Goal: Transaction & Acquisition: Download file/media

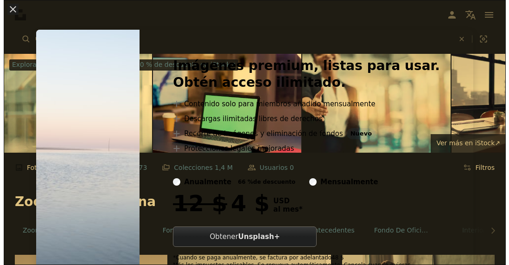
scroll to position [695, 0]
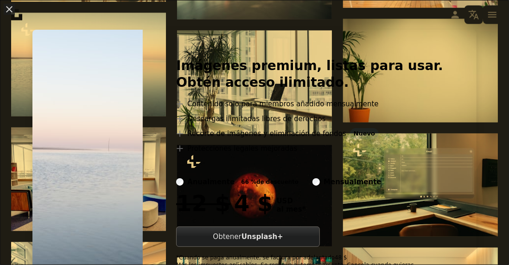
click at [426, 219] on div at bounding box center [309, 220] width 267 height 11
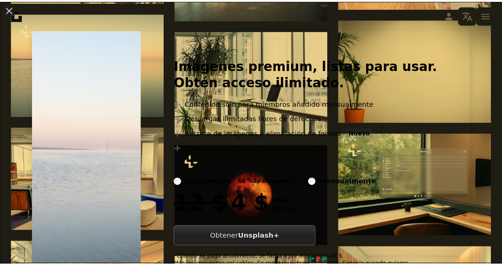
scroll to position [32, 0]
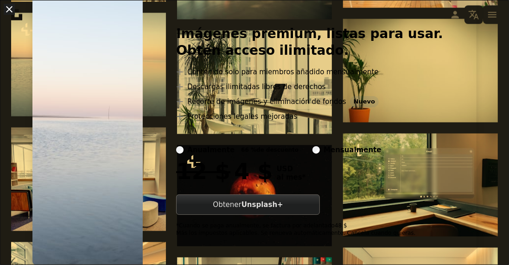
click at [15, 6] on button "An X shape" at bounding box center [9, 9] width 11 height 11
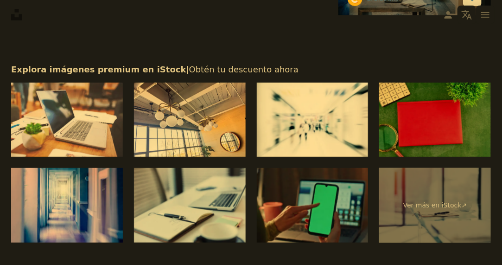
scroll to position [1345, 0]
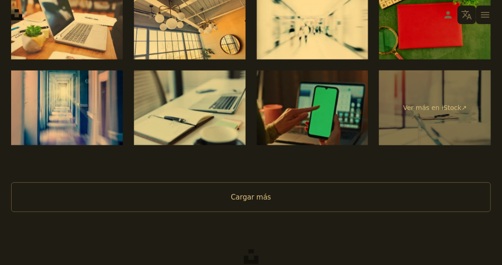
click at [392, 197] on button "Cargar más" at bounding box center [251, 197] width 480 height 30
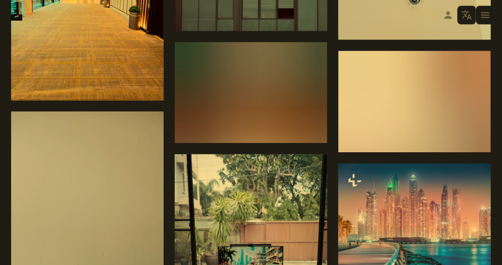
scroll to position [0, 0]
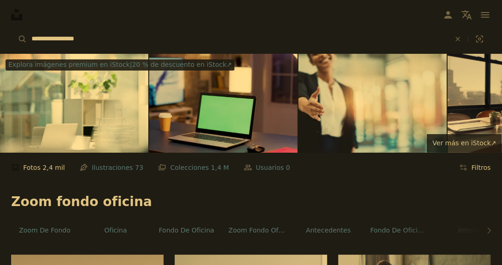
drag, startPoint x: 98, startPoint y: 37, endPoint x: 111, endPoint y: 49, distance: 18.1
click at [45, 36] on input "**********" at bounding box center [237, 39] width 421 height 19
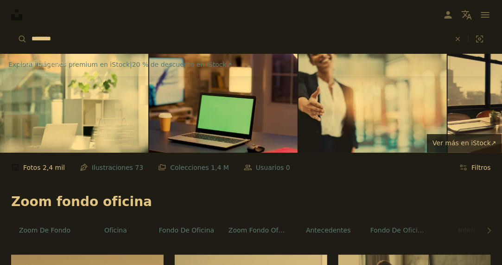
type input "********"
click at [11, 30] on button "A magnifying glass" at bounding box center [19, 39] width 16 height 19
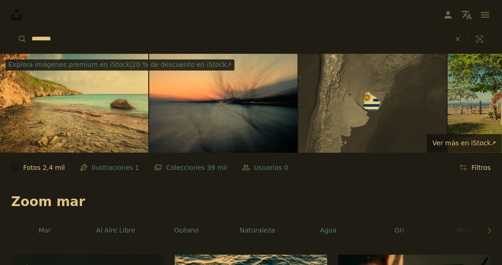
click at [83, 43] on input "********" at bounding box center [237, 39] width 421 height 19
type input "*"
type input "*****"
click at [11, 30] on button "A magnifying glass" at bounding box center [19, 39] width 16 height 19
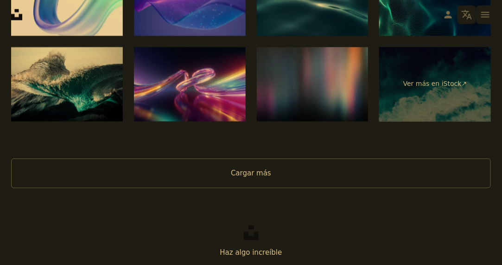
scroll to position [1751, 0]
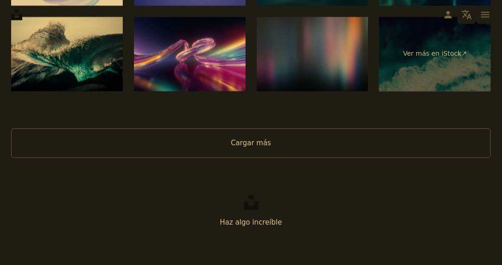
click at [262, 145] on button "Cargar más" at bounding box center [251, 143] width 480 height 30
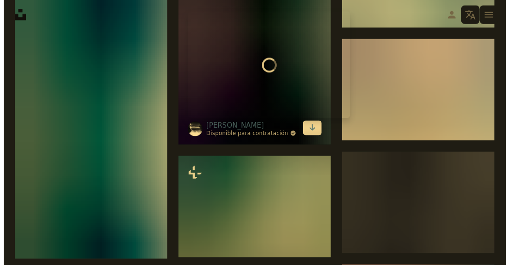
scroll to position [3838, 0]
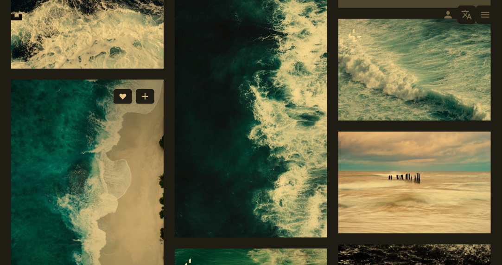
click at [64, 103] on img at bounding box center [87, 216] width 153 height 272
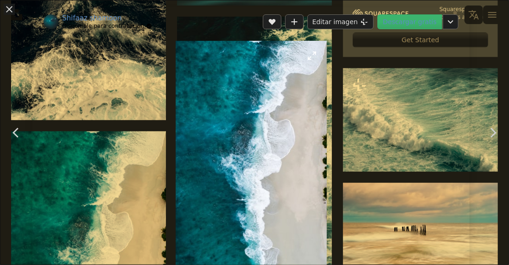
drag, startPoint x: 237, startPoint y: 90, endPoint x: 215, endPoint y: 115, distance: 33.5
click at [215, 115] on img "Ampliar en esta imagen" at bounding box center [251, 175] width 151 height 269
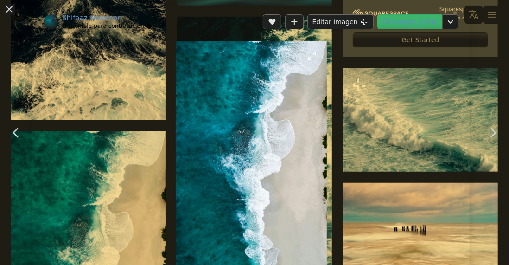
scroll to position [41, 0]
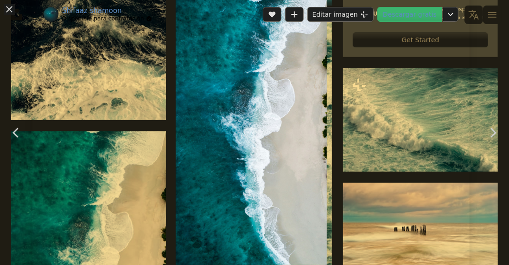
click at [215, 115] on img "Ampliar en esta imagen" at bounding box center [251, 134] width 151 height 269
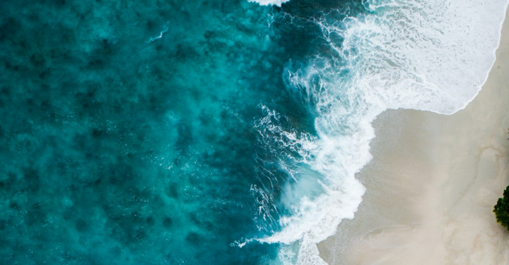
scroll to position [309, 0]
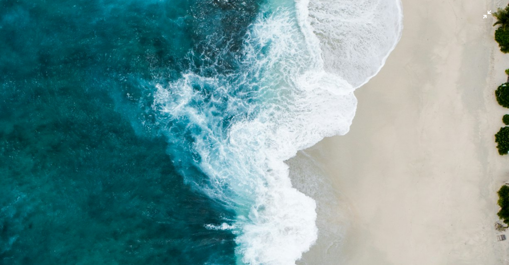
click at [313, 141] on img "Reducir el zoom en esta imagen" at bounding box center [255, 145] width 510 height 908
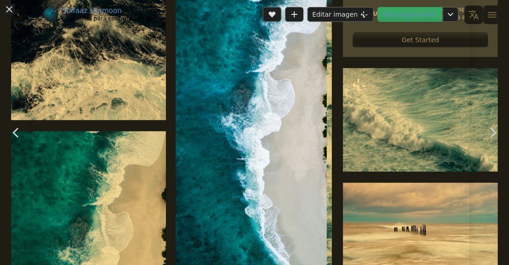
click at [430, 15] on link "Descargar gratis" at bounding box center [409, 14] width 65 height 15
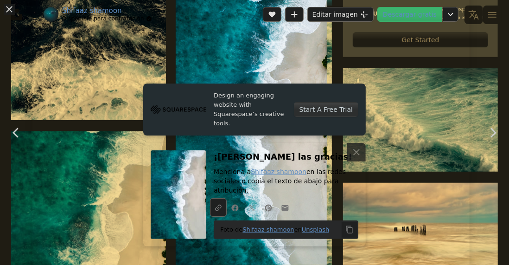
click at [289, 72] on img "Ampliar en esta imagen" at bounding box center [251, 134] width 151 height 269
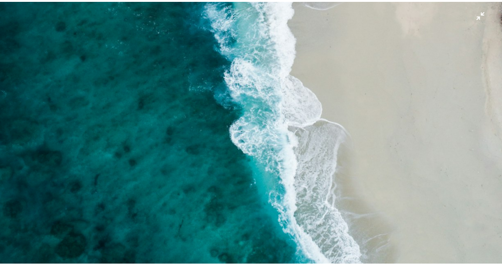
scroll to position [618, 0]
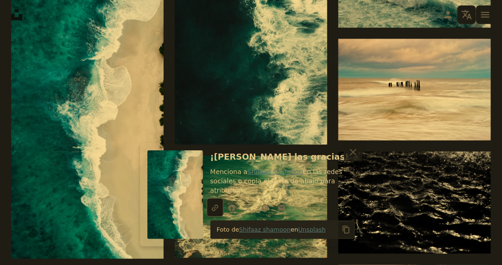
scroll to position [4162, 0]
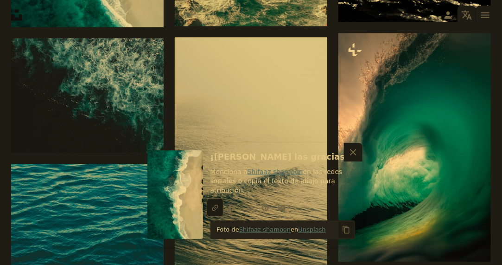
click at [356, 155] on icon "button" at bounding box center [353, 152] width 6 height 6
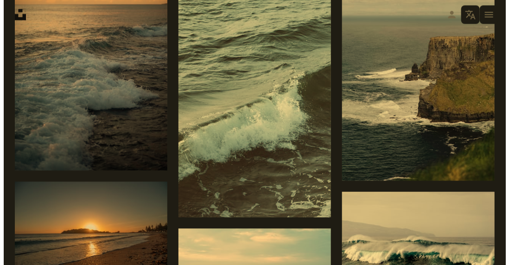
scroll to position [6342, 0]
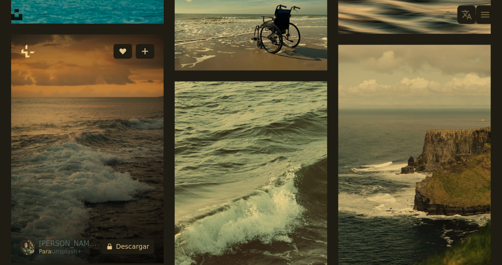
click at [82, 94] on img at bounding box center [87, 149] width 153 height 229
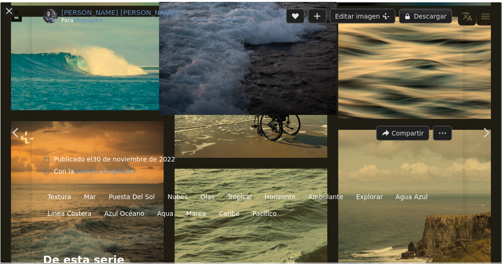
scroll to position [185, 0]
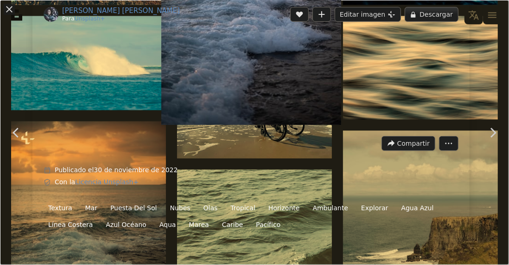
click at [15, 13] on button "An X shape" at bounding box center [9, 9] width 11 height 11
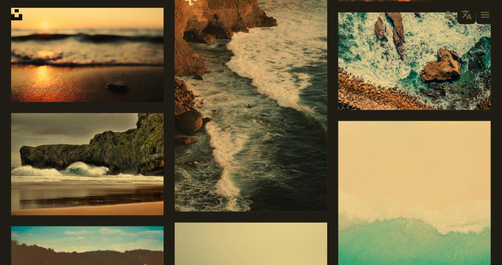
scroll to position [8428, 0]
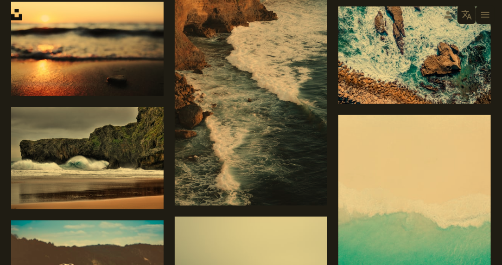
click at [287, 20] on nav "Unsplash logo Página de inicio de Unsplash A photo Pen Tool A compass A stack o…" at bounding box center [251, 15] width 502 height 30
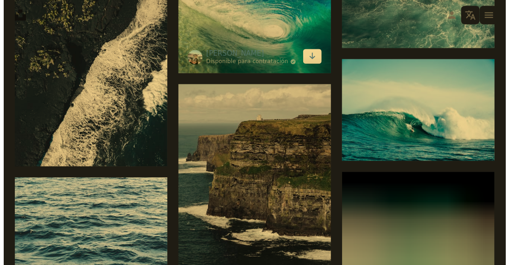
scroll to position [8706, 0]
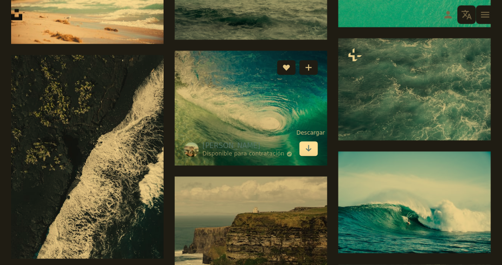
click at [307, 153] on icon "Arrow pointing down" at bounding box center [308, 148] width 7 height 11
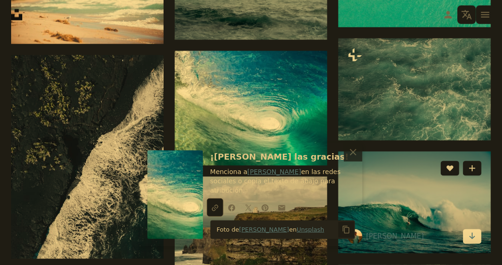
click at [399, 214] on img at bounding box center [414, 203] width 153 height 102
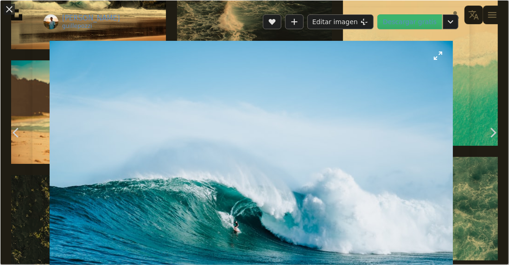
click at [324, 99] on img "Ampliar en esta imagen" at bounding box center [251, 175] width 403 height 269
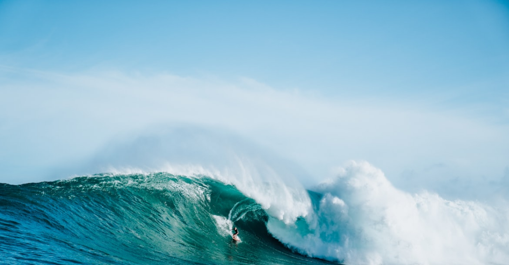
scroll to position [33, 0]
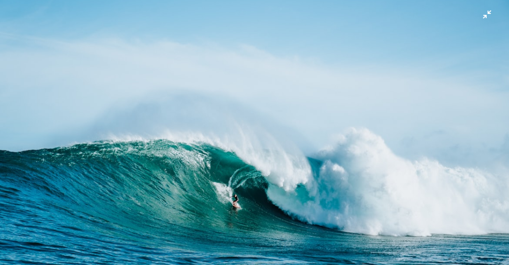
click at [477, 18] on img "Reducir el zoom en esta imagen" at bounding box center [255, 137] width 510 height 340
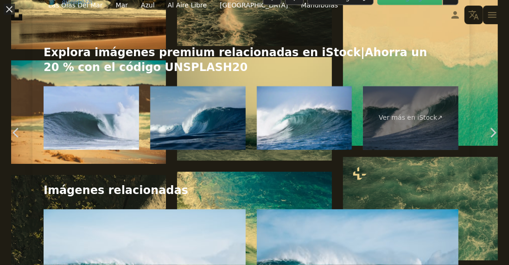
scroll to position [43, 0]
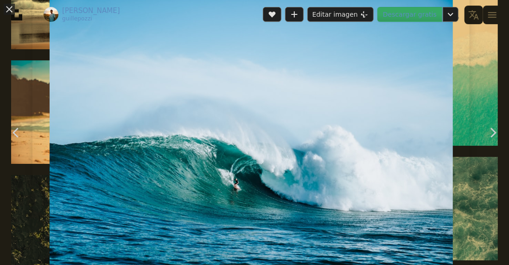
click at [428, 19] on link "Descargar gratis" at bounding box center [409, 14] width 65 height 15
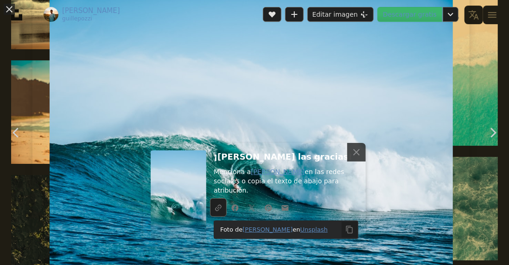
click at [492, 45] on div "An X shape Chevron left Chevron right An X shape Cerrar ¡[PERSON_NAME] las grac…" at bounding box center [254, 132] width 509 height 265
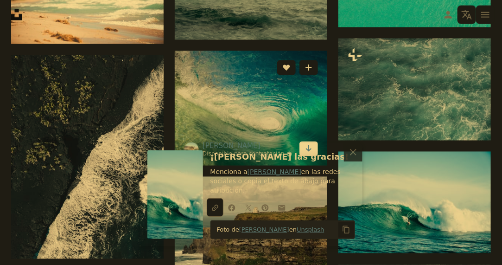
click at [275, 89] on img at bounding box center [251, 108] width 153 height 115
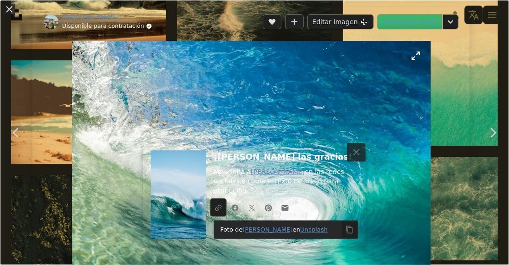
click at [296, 124] on img "Ampliar en esta imagen" at bounding box center [251, 175] width 359 height 269
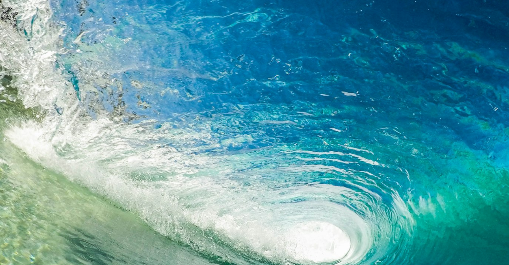
scroll to position [54, 0]
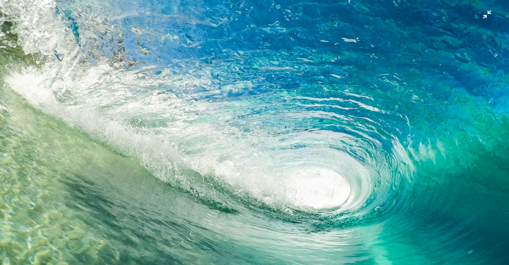
click at [478, 14] on img "Reducir el zoom en esta imagen" at bounding box center [255, 137] width 510 height 383
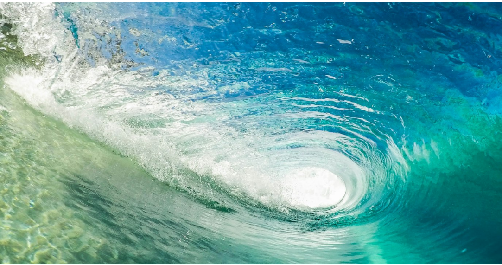
scroll to position [41, 0]
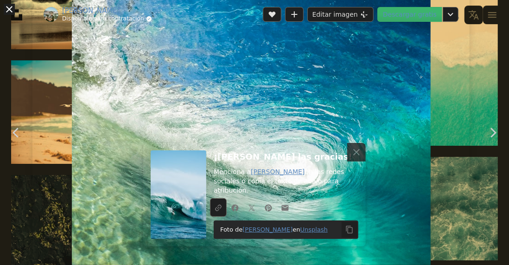
click at [6, 4] on button "An X shape" at bounding box center [9, 9] width 11 height 11
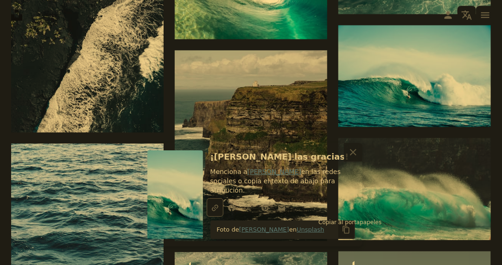
scroll to position [8845, 0]
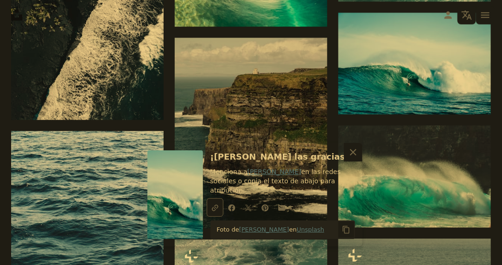
click at [355, 155] on icon "button" at bounding box center [353, 152] width 6 height 6
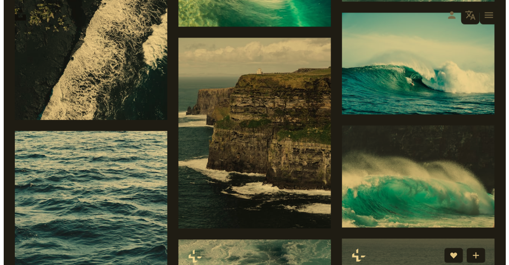
scroll to position [8984, 0]
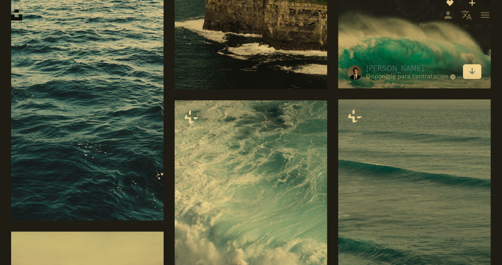
click at [375, 57] on img at bounding box center [414, 37] width 153 height 102
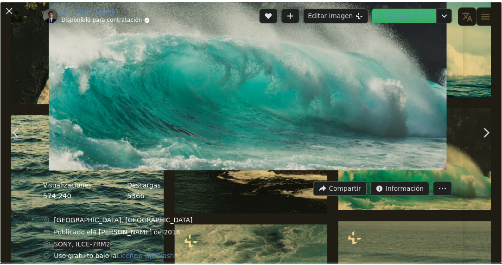
scroll to position [46, 0]
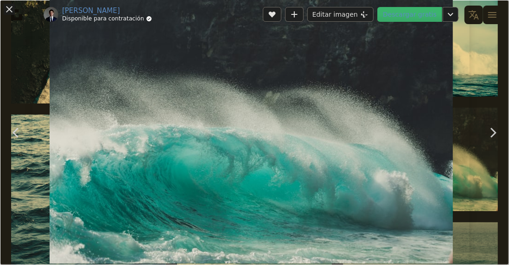
click at [418, 23] on header "[PERSON_NAME] Disponible para contratación A checkmark inside of a circle A hea…" at bounding box center [250, 14] width 437 height 29
click at [417, 17] on link "Descargar gratis" at bounding box center [409, 14] width 65 height 15
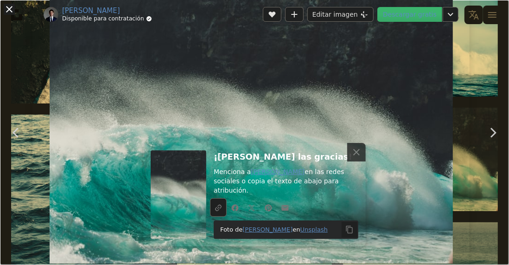
click at [6, 6] on button "An X shape" at bounding box center [9, 9] width 11 height 11
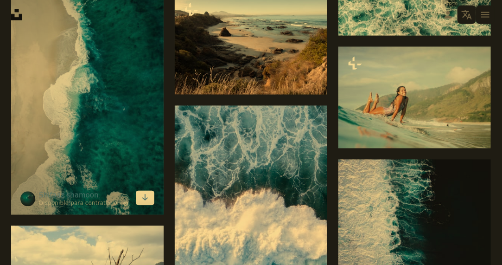
scroll to position [13436, 0]
click at [146, 203] on icon "Arrow pointing down" at bounding box center [144, 197] width 7 height 11
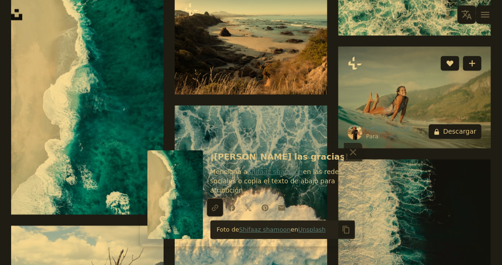
drag, startPoint x: 249, startPoint y: 164, endPoint x: 380, endPoint y: 151, distance: 132.3
click at [249, 164] on h3 "¡[PERSON_NAME] las gracias!" at bounding box center [283, 156] width 145 height 13
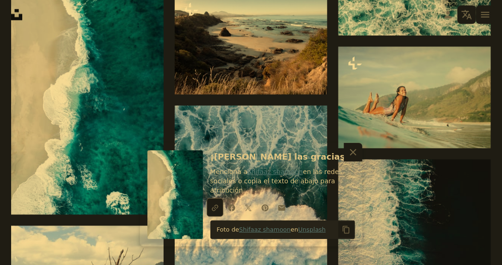
click at [354, 158] on icon "An X shape" at bounding box center [353, 152] width 11 height 11
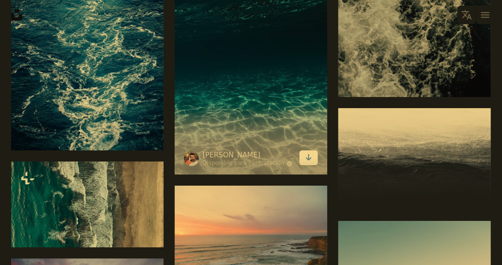
scroll to position [13992, 0]
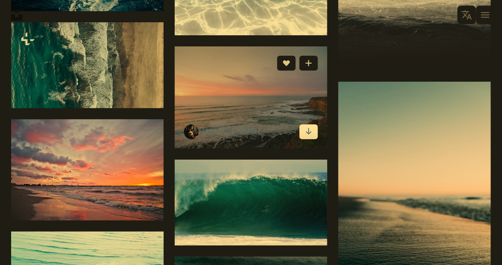
click at [313, 139] on link "Arrow pointing down" at bounding box center [309, 131] width 19 height 15
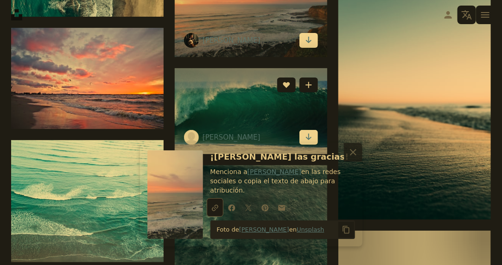
scroll to position [14085, 0]
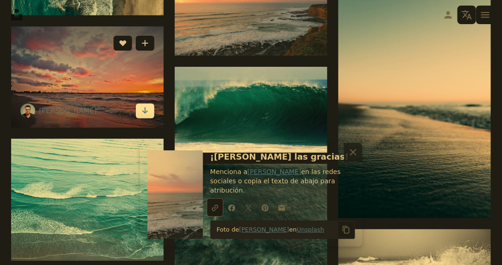
click at [147, 116] on icon "Arrow pointing down" at bounding box center [144, 110] width 7 height 11
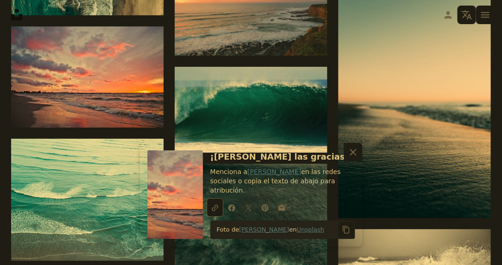
click at [351, 158] on icon "An X shape" at bounding box center [353, 152] width 11 height 11
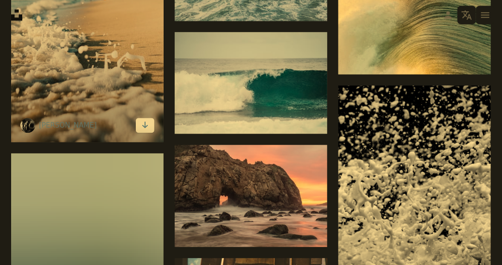
scroll to position [14780, 0]
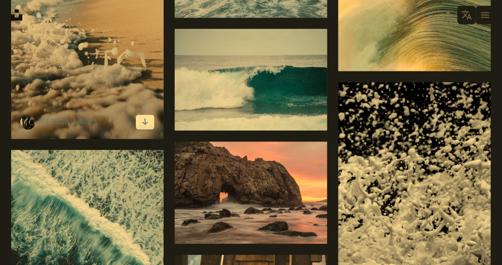
click at [147, 125] on icon "Descargar" at bounding box center [145, 121] width 6 height 6
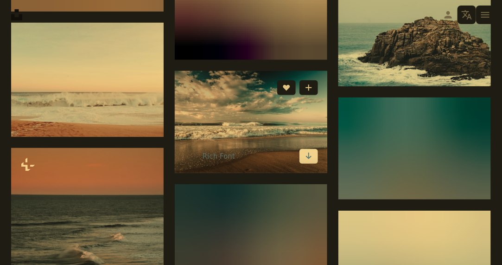
scroll to position [15337, 0]
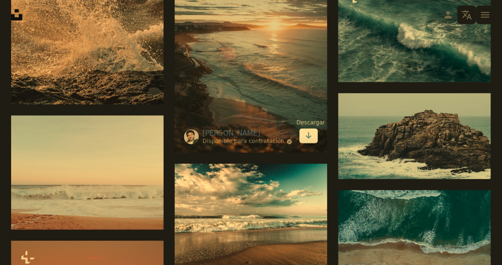
click at [307, 141] on icon "Arrow pointing down" at bounding box center [308, 135] width 7 height 11
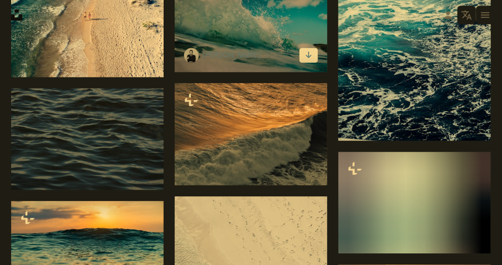
scroll to position [15986, 0]
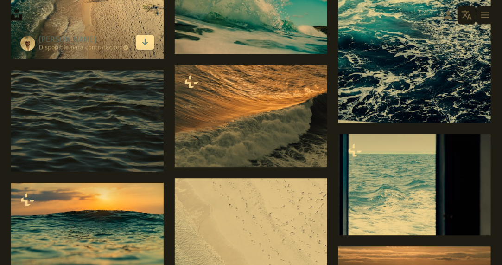
click at [143, 42] on icon "Arrow pointing down" at bounding box center [144, 41] width 7 height 11
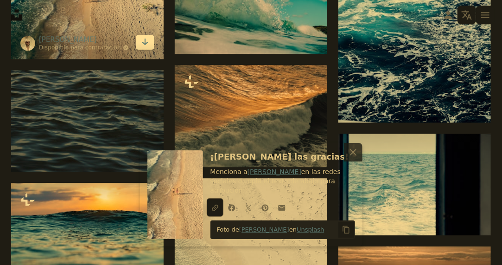
click at [136, 35] on link "Arrow pointing down" at bounding box center [145, 42] width 19 height 15
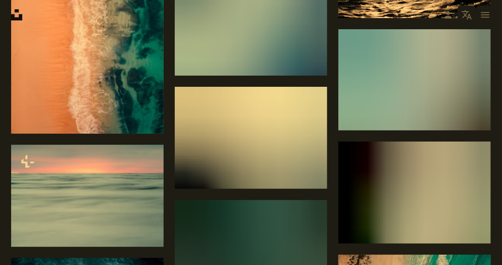
scroll to position [16449, 0]
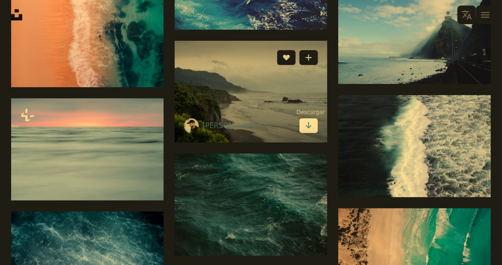
click at [311, 128] on icon "Descargar" at bounding box center [309, 125] width 6 height 6
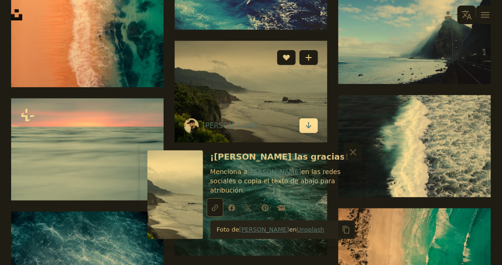
click at [300, 118] on link "Arrow pointing down" at bounding box center [309, 125] width 19 height 15
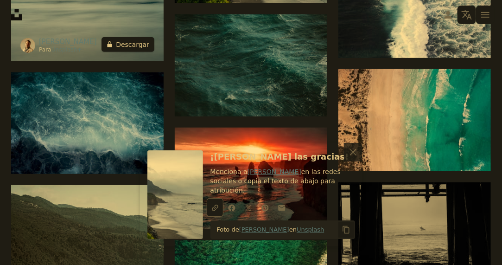
click at [146, 48] on button "A lock Descargar" at bounding box center [128, 44] width 53 height 15
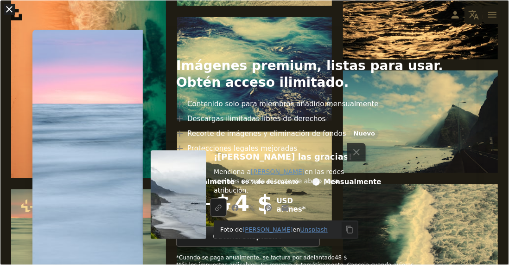
click at [5, 11] on button "An X shape" at bounding box center [9, 9] width 11 height 11
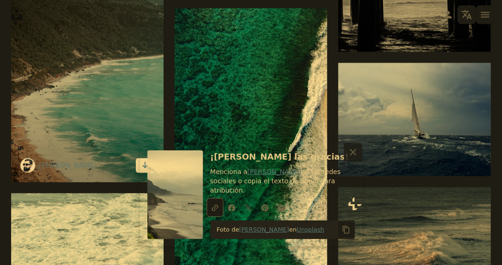
scroll to position [16913, 0]
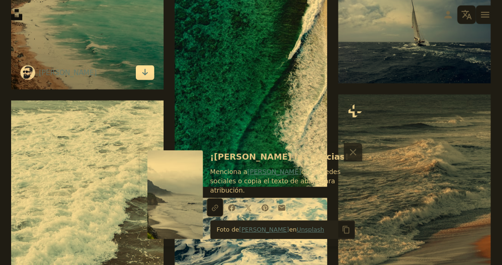
click at [149, 79] on link "Arrow pointing down" at bounding box center [145, 72] width 19 height 15
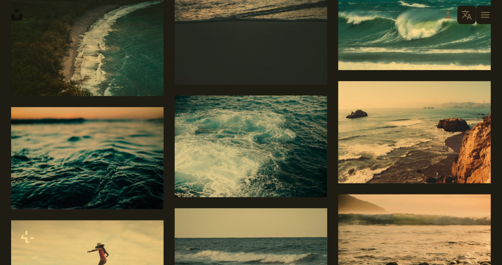
scroll to position [18768, 0]
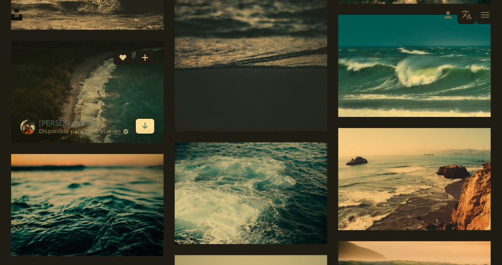
click at [147, 126] on icon "Arrow pointing down" at bounding box center [144, 125] width 7 height 11
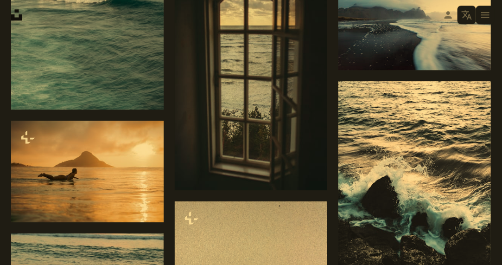
scroll to position [26650, 0]
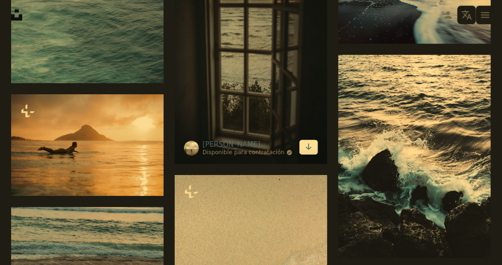
click at [302, 154] on link "Arrow pointing down" at bounding box center [309, 147] width 19 height 15
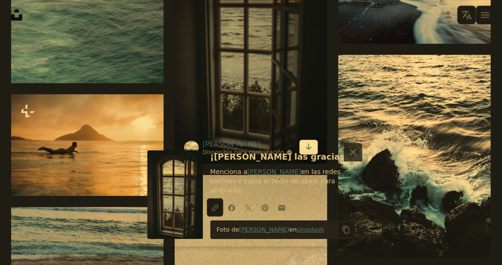
click at [300, 140] on link "Arrow pointing down" at bounding box center [309, 147] width 19 height 15
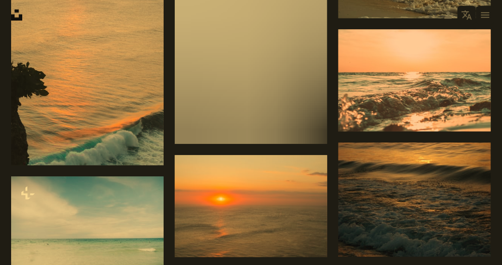
scroll to position [33605, 0]
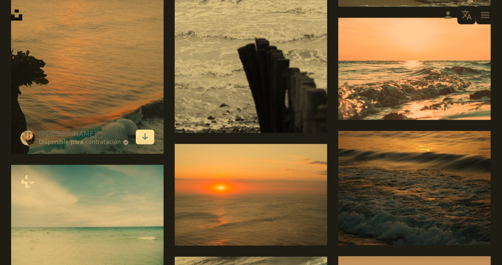
click at [150, 144] on link "Arrow pointing down" at bounding box center [145, 136] width 19 height 15
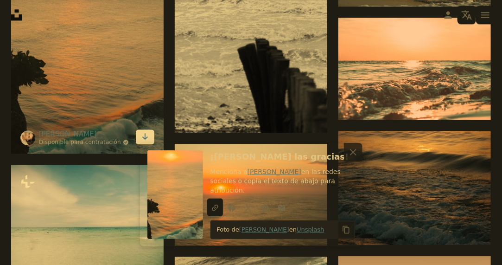
click at [136, 129] on link "Arrow pointing down" at bounding box center [145, 136] width 19 height 15
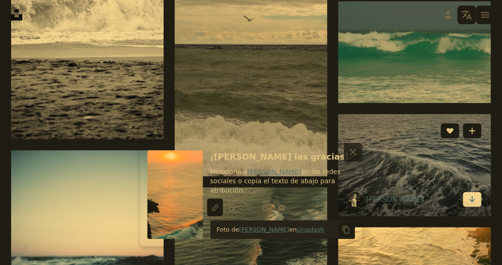
scroll to position [33976, 0]
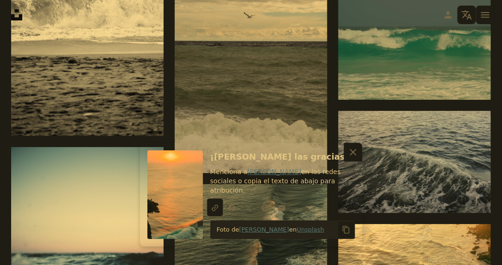
click at [359, 160] on button "An X shape Cerrar" at bounding box center [353, 152] width 19 height 19
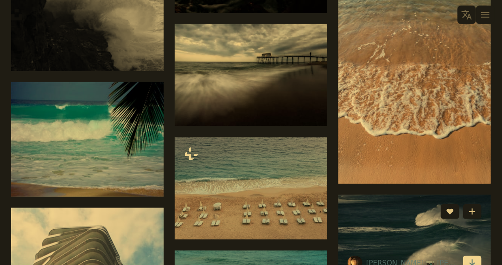
scroll to position [47144, 0]
